Goal: Task Accomplishment & Management: Manage account settings

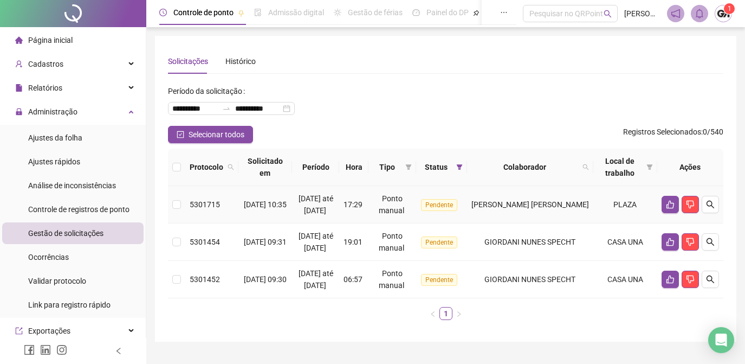
click at [707, 208] on icon "search" at bounding box center [711, 204] width 8 height 8
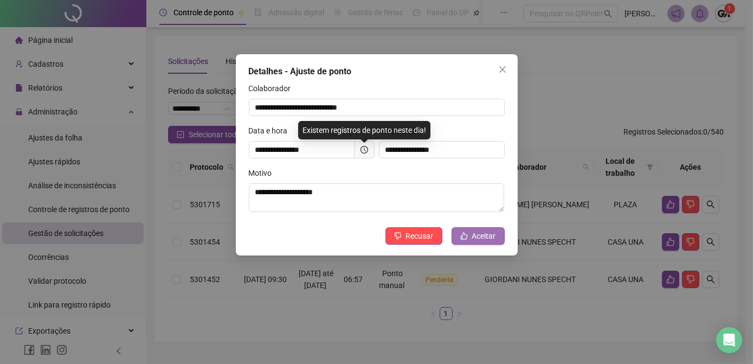
click at [473, 235] on span "Aceitar" at bounding box center [484, 236] width 24 height 12
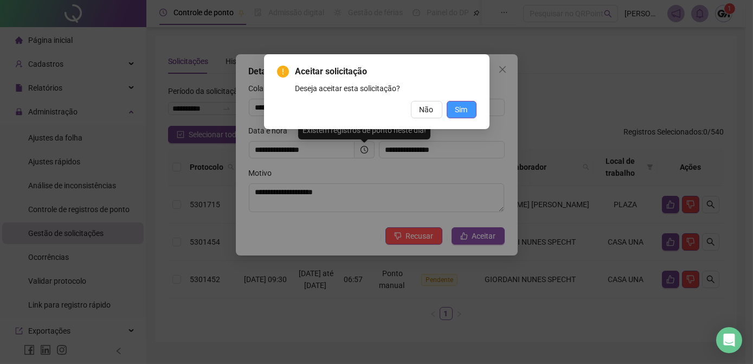
click at [463, 111] on span "Sim" at bounding box center [461, 109] width 12 height 12
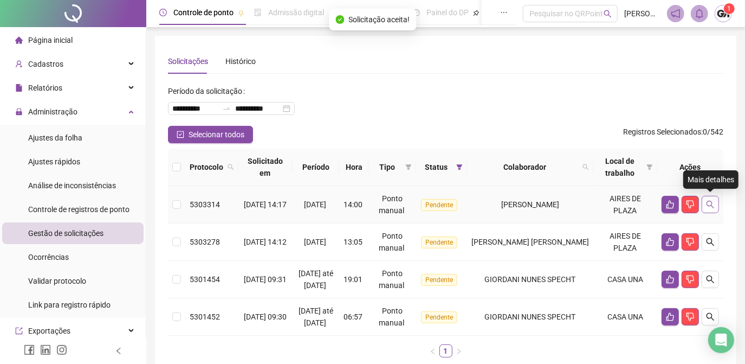
click at [718, 206] on button "button" at bounding box center [710, 204] width 17 height 17
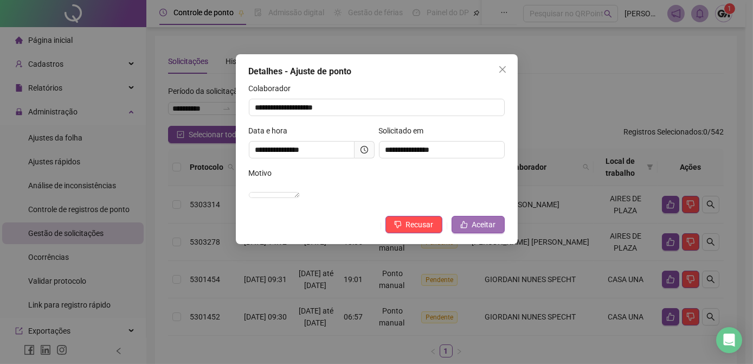
click at [481, 230] on span "Aceitar" at bounding box center [484, 224] width 24 height 12
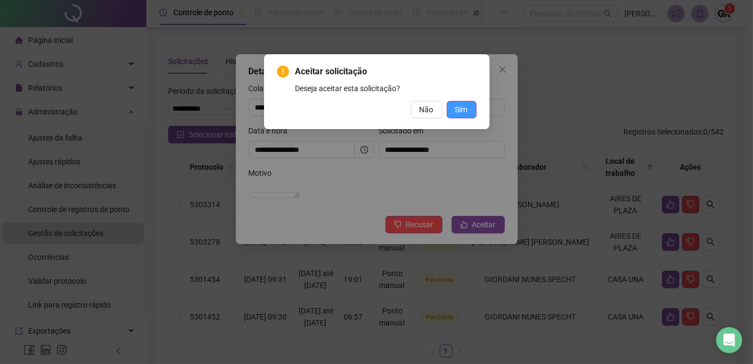
click at [456, 111] on span "Sim" at bounding box center [461, 109] width 12 height 12
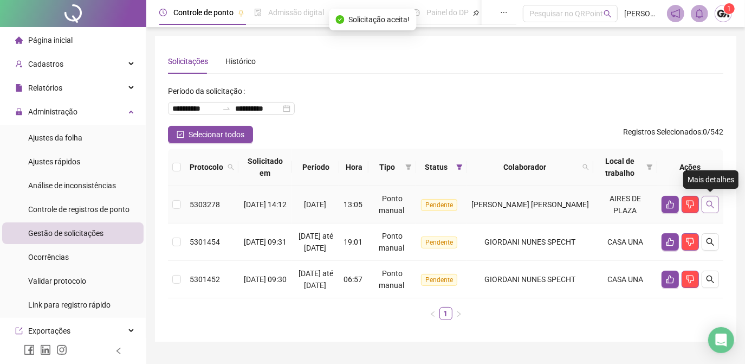
click at [716, 201] on button "button" at bounding box center [710, 204] width 17 height 17
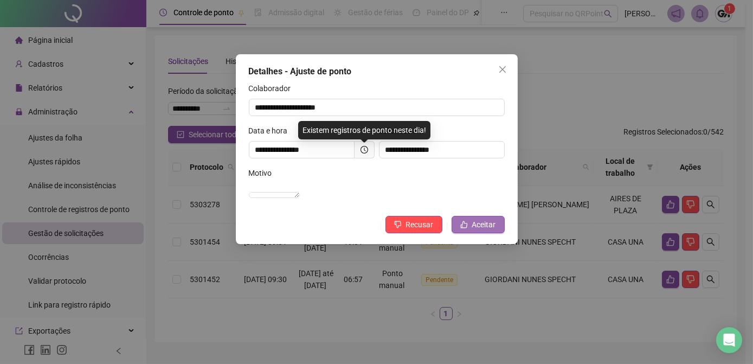
click at [470, 232] on button "Aceitar" at bounding box center [477, 224] width 53 height 17
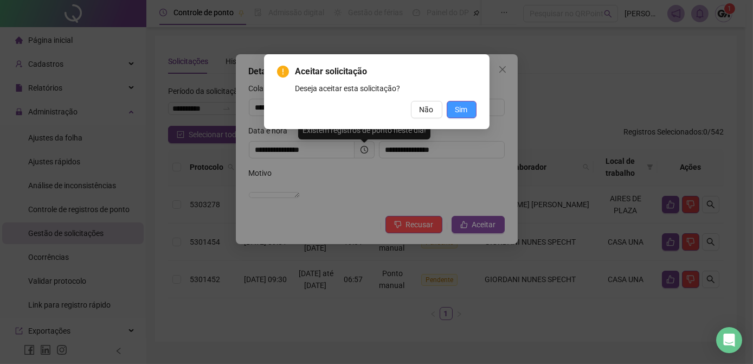
click at [463, 106] on span "Sim" at bounding box center [461, 109] width 12 height 12
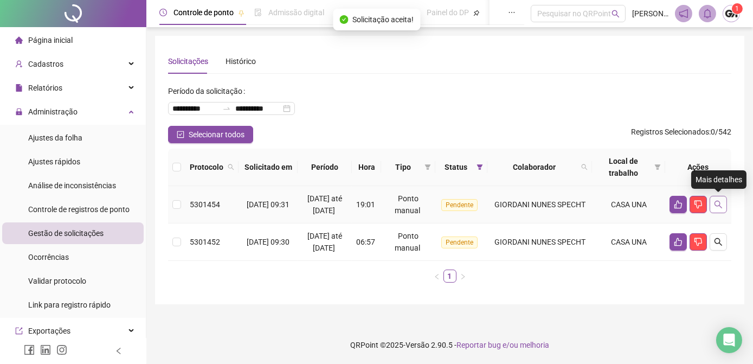
click at [718, 210] on button "button" at bounding box center [717, 204] width 17 height 17
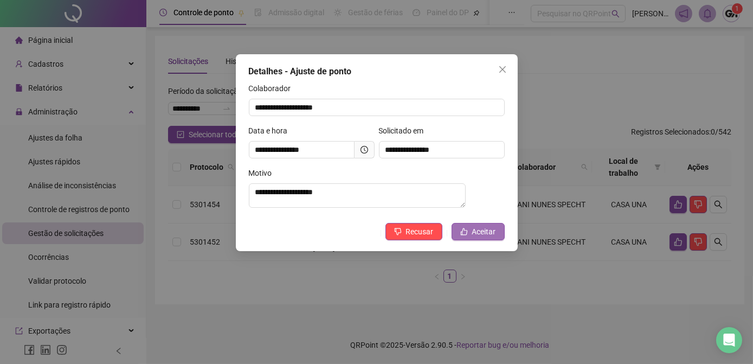
click at [480, 233] on span "Aceitar" at bounding box center [484, 231] width 24 height 12
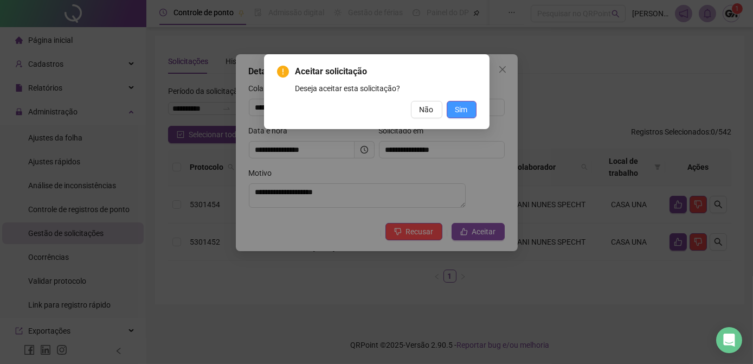
click at [457, 106] on span "Sim" at bounding box center [461, 109] width 12 height 12
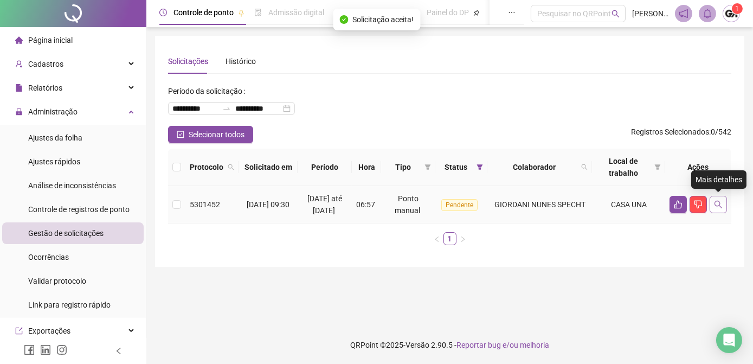
click at [718, 210] on button "button" at bounding box center [717, 204] width 17 height 17
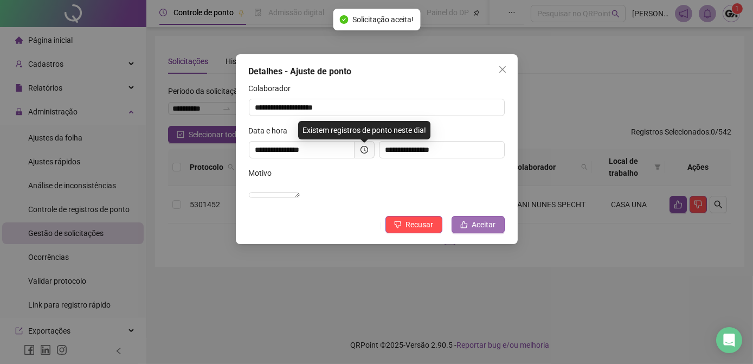
click at [481, 230] on span "Aceitar" at bounding box center [484, 224] width 24 height 12
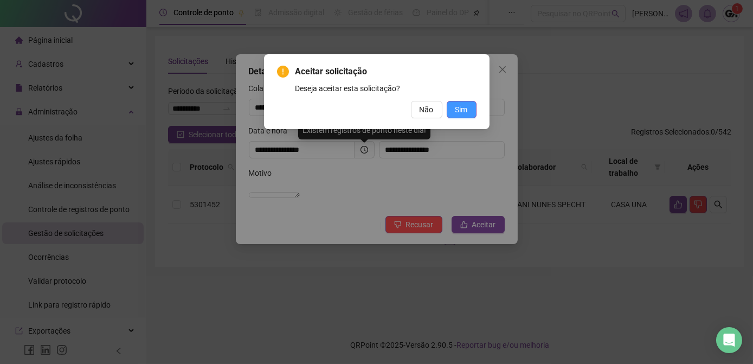
click at [470, 108] on button "Sim" at bounding box center [461, 109] width 30 height 17
